Goal: Information Seeking & Learning: Learn about a topic

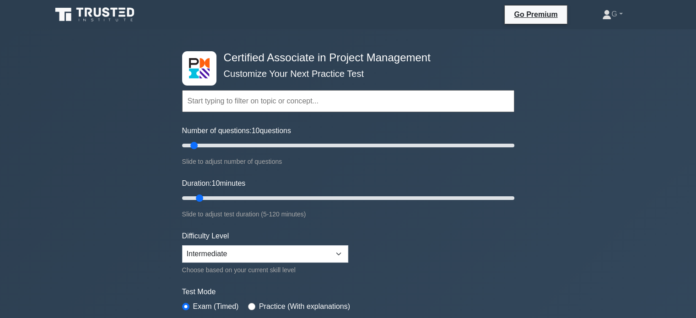
click at [86, 18] on icon at bounding box center [96, 14] width 88 height 17
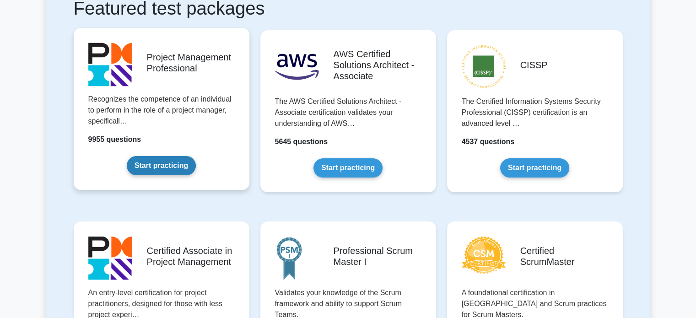
click at [158, 161] on link "Start practicing" at bounding box center [161, 165] width 69 height 19
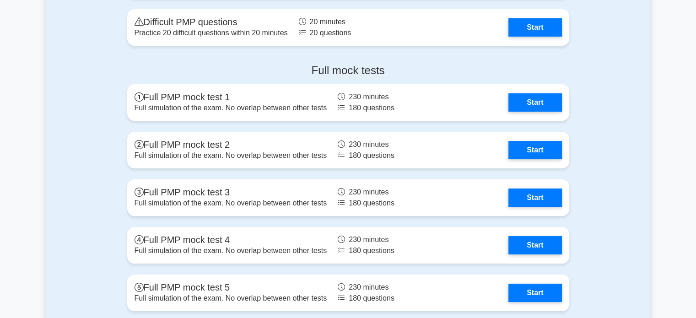
scroll to position [3432, 0]
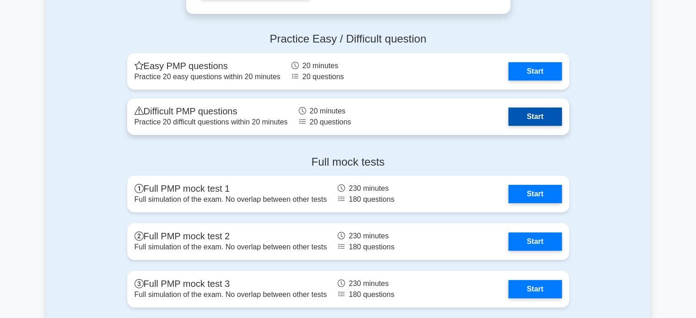
click at [518, 109] on link "Start" at bounding box center [534, 117] width 53 height 18
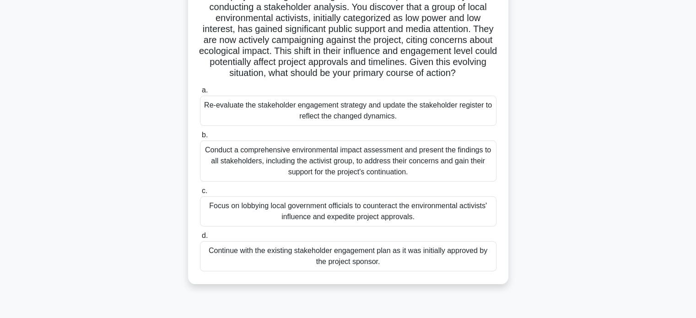
scroll to position [92, 0]
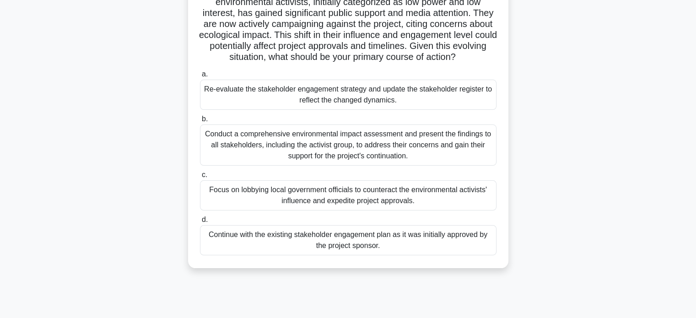
click at [270, 144] on div "Conduct a comprehensive environmental impact assessment and present the finding…" at bounding box center [348, 144] width 297 height 41
click at [200, 122] on input "b. Conduct a comprehensive environmental impact assessment and present the find…" at bounding box center [200, 119] width 0 height 6
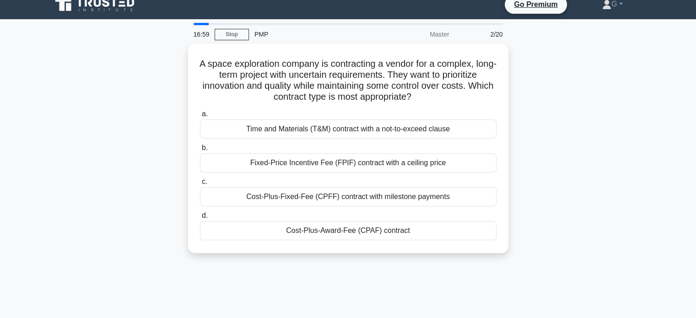
scroll to position [0, 0]
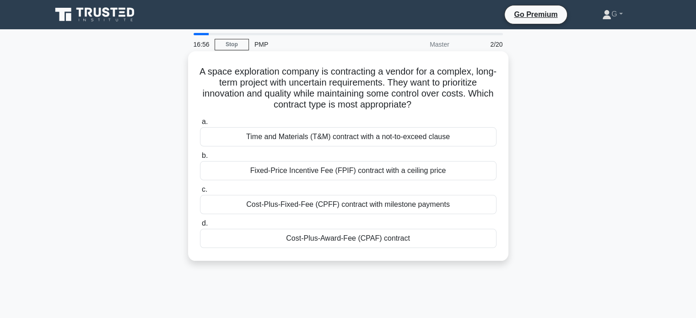
click at [286, 205] on div "Cost-Plus-Fixed-Fee (CPFF) contract with milestone payments" at bounding box center [348, 204] width 297 height 19
click at [200, 193] on input "c. Cost-Plus-Fixed-Fee (CPFF) contract with milestone payments" at bounding box center [200, 190] width 0 height 6
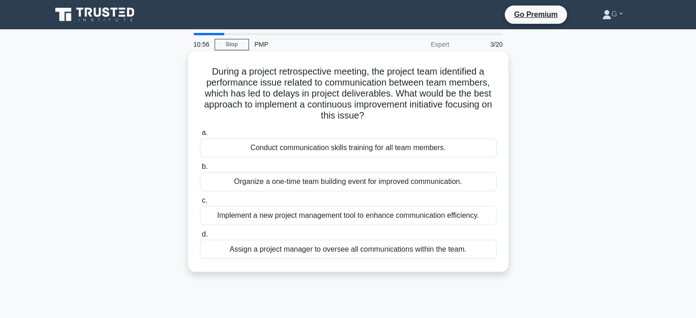
click at [337, 214] on div "Implement a new project management tool to enhance communication efficiency." at bounding box center [348, 215] width 297 height 19
click at [200, 204] on input "c. Implement a new project management tool to enhance communication efficiency." at bounding box center [200, 201] width 0 height 6
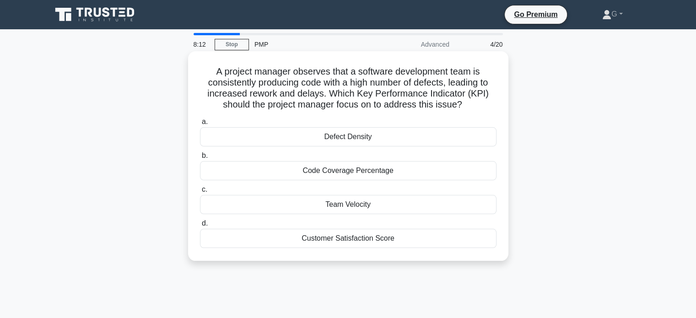
click at [313, 173] on div "Code Coverage Percentage" at bounding box center [348, 170] width 297 height 19
click at [200, 159] on input "b. Code Coverage Percentage" at bounding box center [200, 156] width 0 height 6
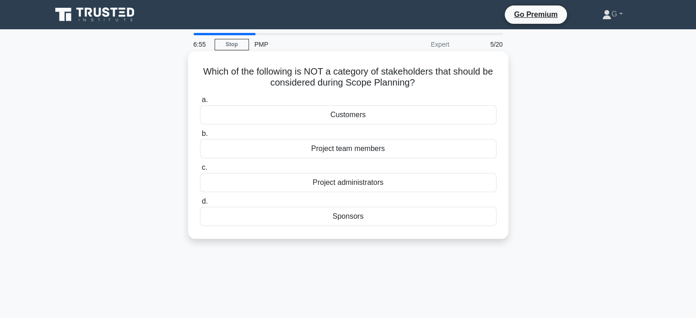
click at [352, 219] on div "Sponsors" at bounding box center [348, 216] width 297 height 19
click at [200, 205] on input "d. Sponsors" at bounding box center [200, 202] width 0 height 6
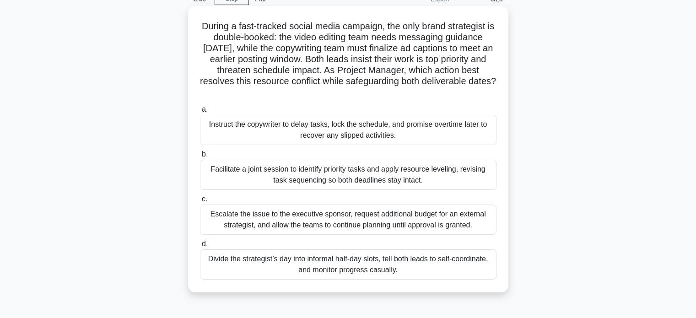
scroll to position [46, 0]
click at [241, 172] on div "Facilitate a joint session to identify priority tasks and apply resource leveli…" at bounding box center [348, 174] width 297 height 30
click at [200, 157] on input "b. Facilitate a joint session to identify priority tasks and apply resource lev…" at bounding box center [200, 154] width 0 height 6
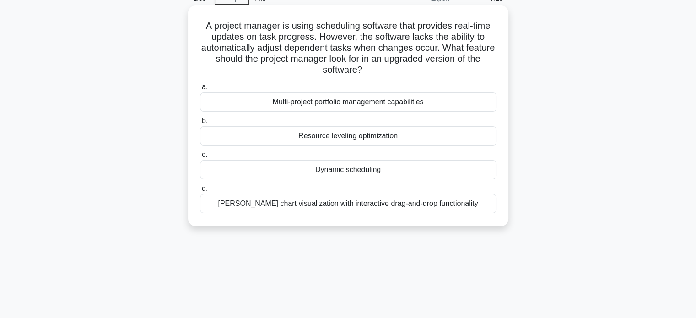
click at [280, 202] on div "Gantt chart visualization with interactive drag-and-drop functionality" at bounding box center [348, 203] width 297 height 19
click at [200, 192] on input "d. Gantt chart visualization with interactive drag-and-drop functionality" at bounding box center [200, 189] width 0 height 6
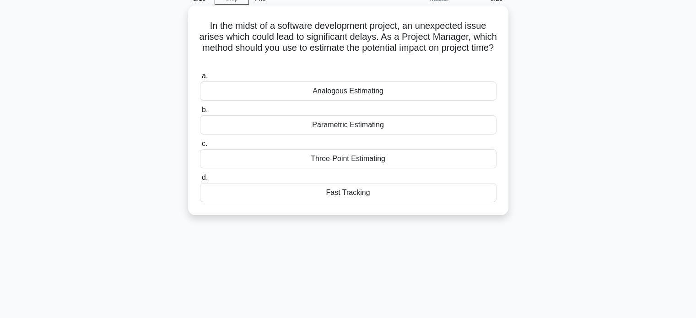
click at [276, 161] on div "Three-Point Estimating" at bounding box center [348, 158] width 297 height 19
click at [200, 147] on input "c. Three-Point Estimating" at bounding box center [200, 144] width 0 height 6
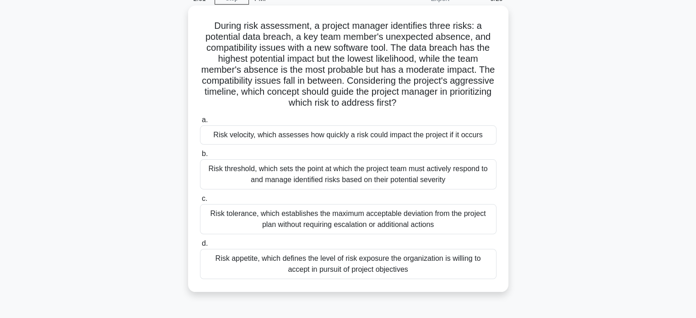
click at [272, 143] on div "Risk velocity, which assesses how quickly a risk could impact the project if it…" at bounding box center [348, 134] width 297 height 19
click at [200, 123] on input "a. Risk velocity, which assesses how quickly a risk could impact the project if…" at bounding box center [200, 120] width 0 height 6
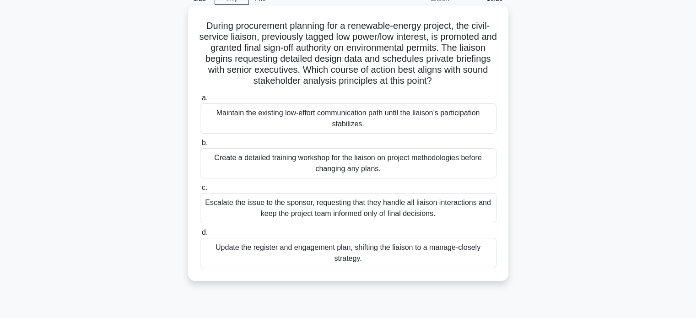
click at [295, 208] on div "Escalate the issue to the sponsor, requesting that they handle all liaison inte…" at bounding box center [348, 208] width 297 height 30
click at [200, 191] on input "c. Escalate the issue to the sponsor, requesting that they handle all liaison i…" at bounding box center [200, 188] width 0 height 6
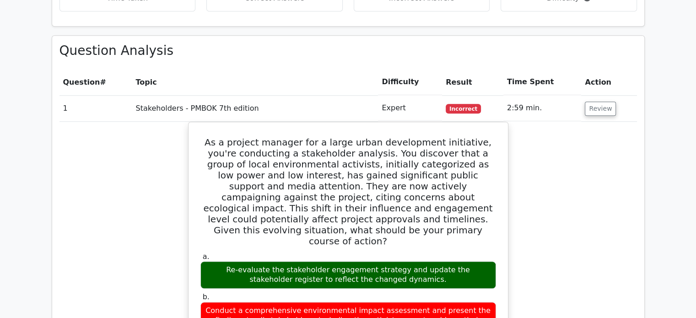
scroll to position [824, 0]
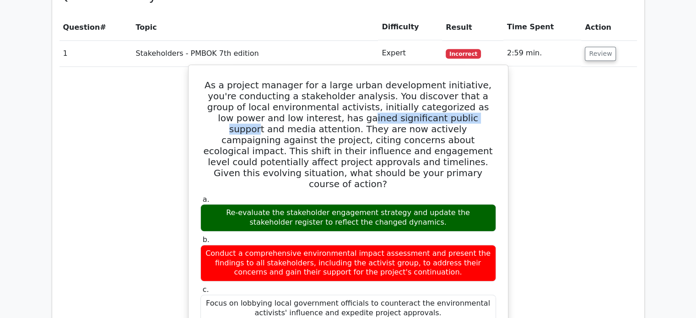
drag, startPoint x: 272, startPoint y: 84, endPoint x: 393, endPoint y: 81, distance: 121.3
click at [393, 81] on h5 "As a project manager for a large urban development initiative, you're conductin…" at bounding box center [348, 135] width 297 height 110
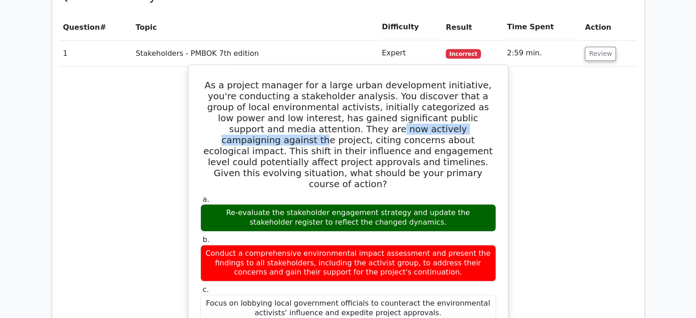
drag, startPoint x: 236, startPoint y: 97, endPoint x: 391, endPoint y: 94, distance: 155.6
click at [391, 94] on h5 "As a project manager for a large urban development initiative, you're conductin…" at bounding box center [348, 135] width 297 height 110
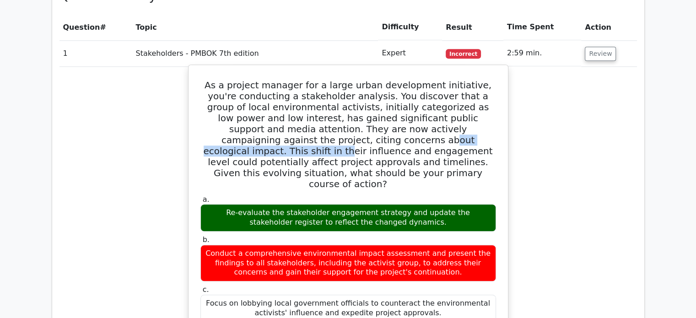
drag, startPoint x: 215, startPoint y: 106, endPoint x: 369, endPoint y: 105, distance: 154.7
click at [369, 105] on h5 "As a project manager for a large urban development initiative, you're conductin…" at bounding box center [348, 135] width 297 height 110
drag, startPoint x: 292, startPoint y: 119, endPoint x: 331, endPoint y: 119, distance: 38.9
click at [331, 119] on h5 "As a project manager for a large urban development initiative, you're conductin…" at bounding box center [348, 135] width 297 height 110
click at [297, 126] on h5 "As a project manager for a large urban development initiative, you're conductin…" at bounding box center [348, 135] width 297 height 110
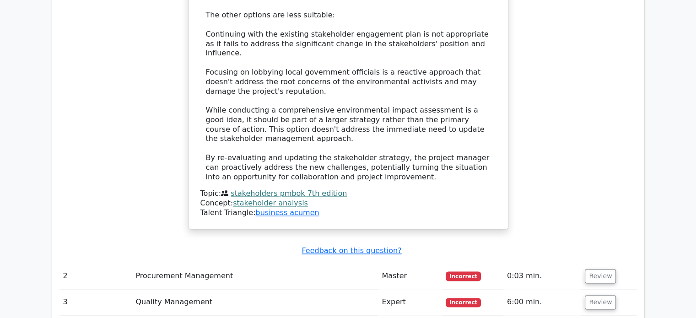
scroll to position [1465, 0]
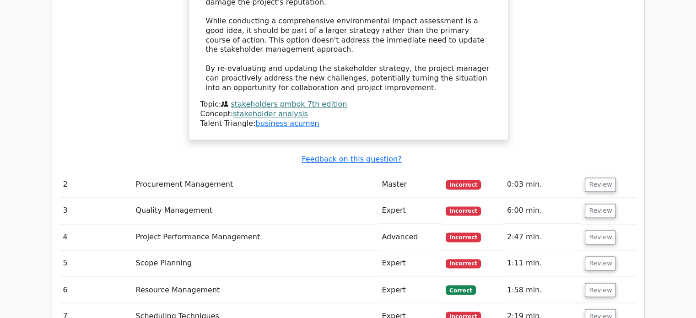
click at [613, 172] on td "Review" at bounding box center [608, 185] width 55 height 26
click at [601, 178] on button "Review" at bounding box center [600, 185] width 31 height 14
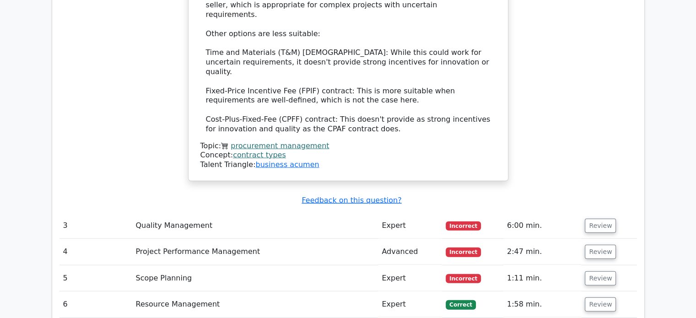
scroll to position [2105, 0]
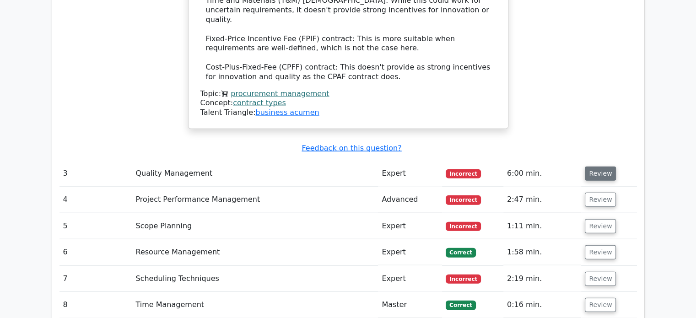
click at [589, 167] on button "Review" at bounding box center [600, 174] width 31 height 14
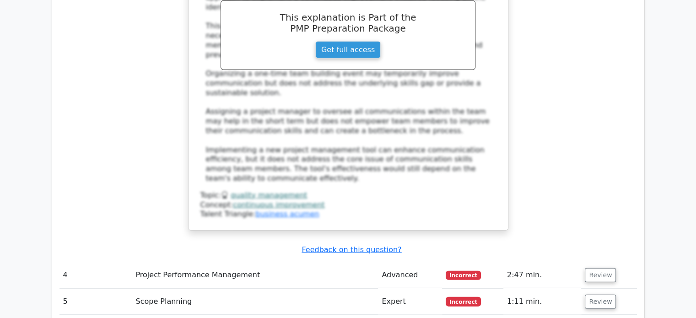
scroll to position [2563, 0]
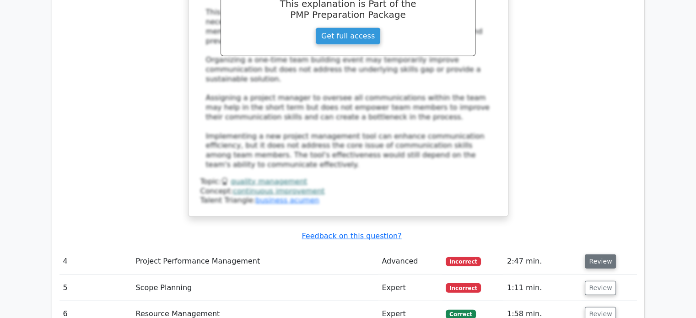
click at [593, 254] on button "Review" at bounding box center [600, 261] width 31 height 14
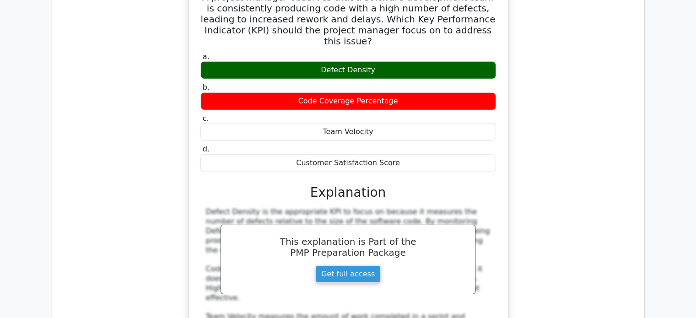
scroll to position [2929, 0]
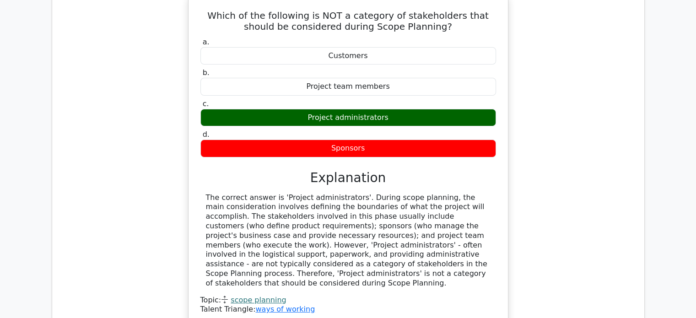
scroll to position [3478, 0]
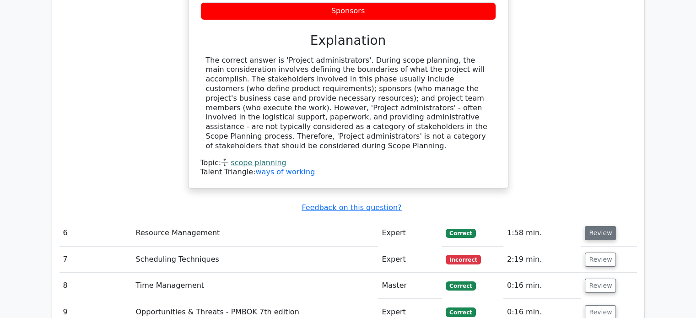
click at [594, 226] on button "Review" at bounding box center [600, 233] width 31 height 14
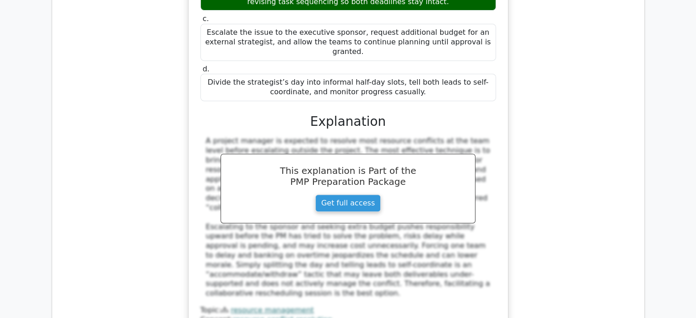
scroll to position [3890, 0]
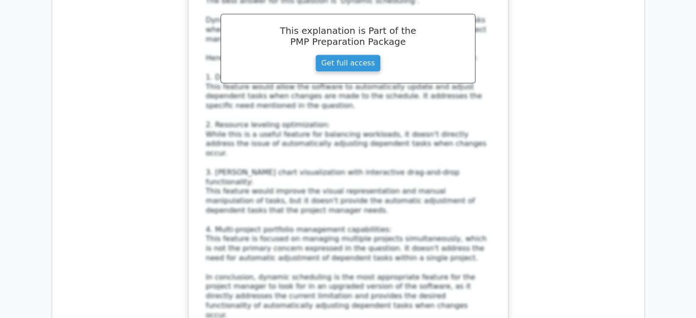
scroll to position [4577, 0]
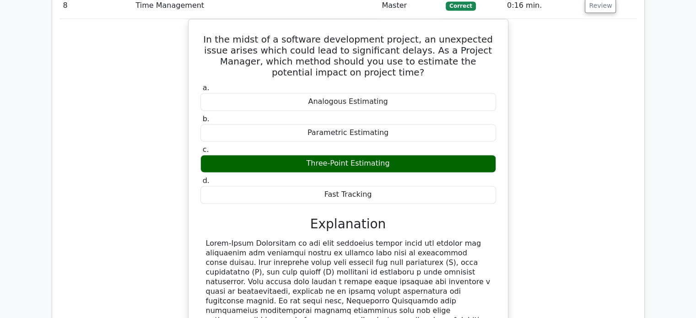
scroll to position [5034, 0]
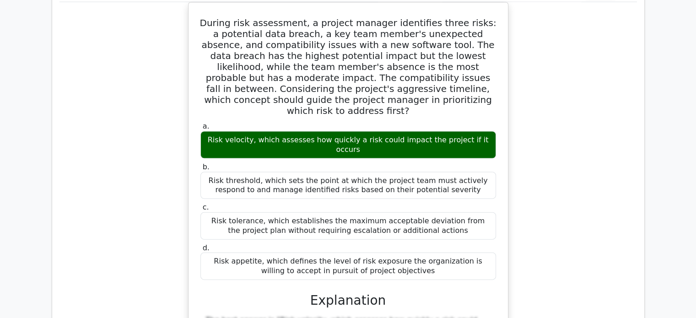
scroll to position [5584, 0]
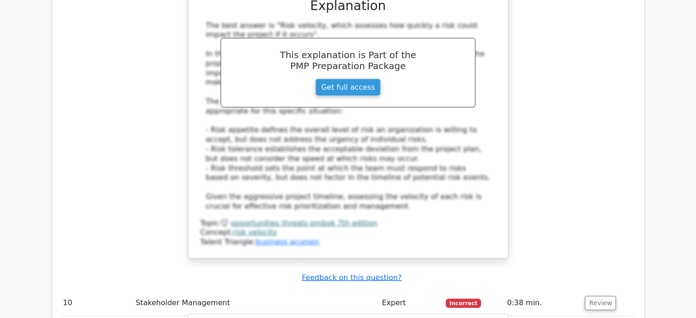
scroll to position [5721, 0]
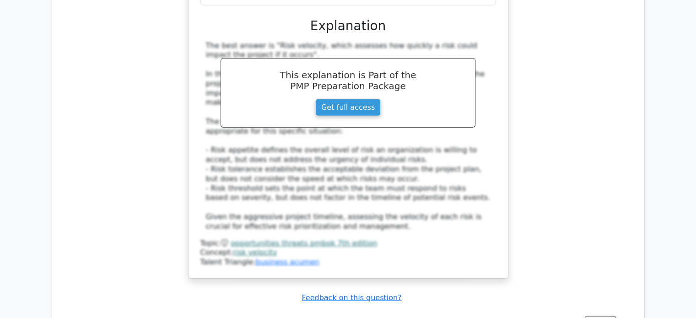
drag, startPoint x: 214, startPoint y: 50, endPoint x: 464, endPoint y: 51, distance: 249.9
drag, startPoint x: 227, startPoint y: 62, endPoint x: 441, endPoint y: 60, distance: 213.7
drag, startPoint x: 261, startPoint y: 70, endPoint x: 461, endPoint y: 70, distance: 199.5
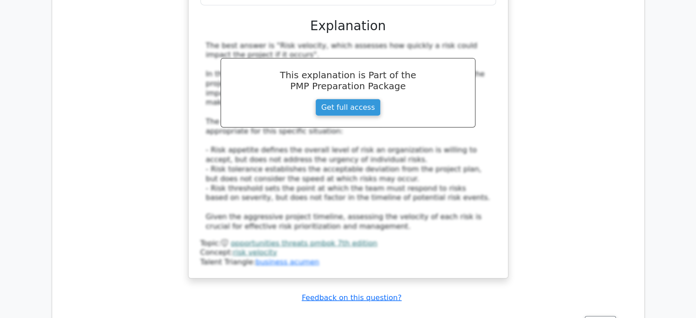
drag, startPoint x: 217, startPoint y: 82, endPoint x: 458, endPoint y: 80, distance: 240.7
drag, startPoint x: 238, startPoint y: 95, endPoint x: 430, endPoint y: 89, distance: 192.3
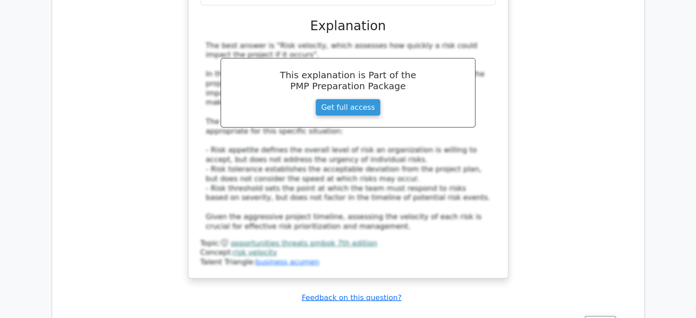
drag, startPoint x: 265, startPoint y: 106, endPoint x: 375, endPoint y: 103, distance: 109.9
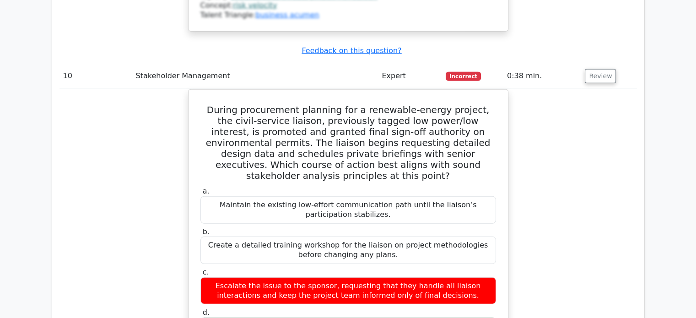
scroll to position [5858, 0]
